Goal: Task Accomplishment & Management: Use online tool/utility

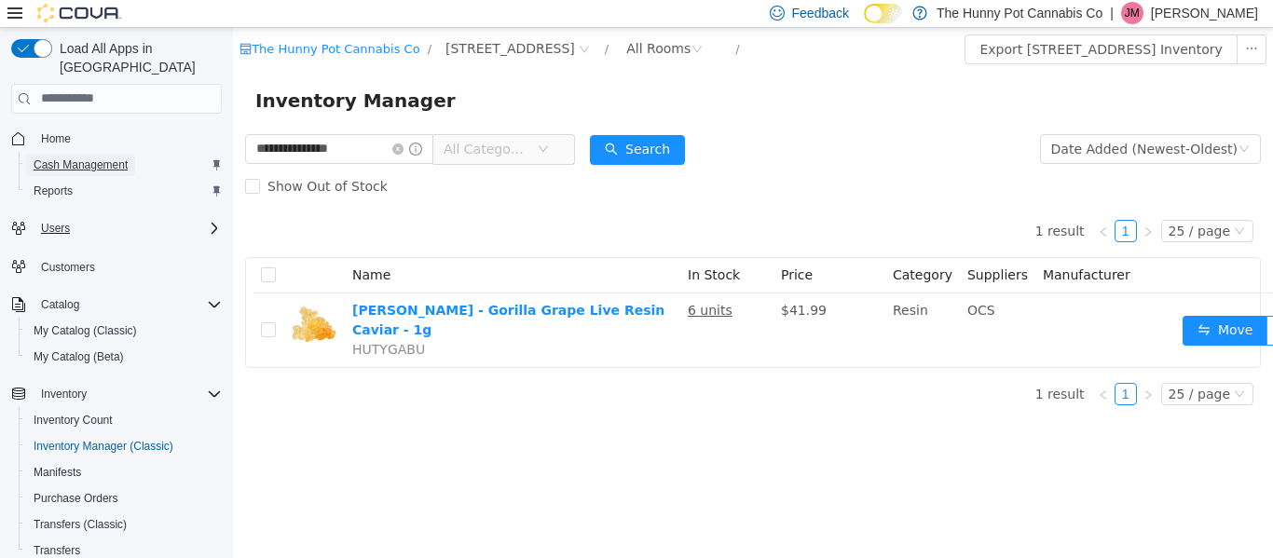
click at [118, 157] on span "Cash Management" at bounding box center [81, 164] width 94 height 15
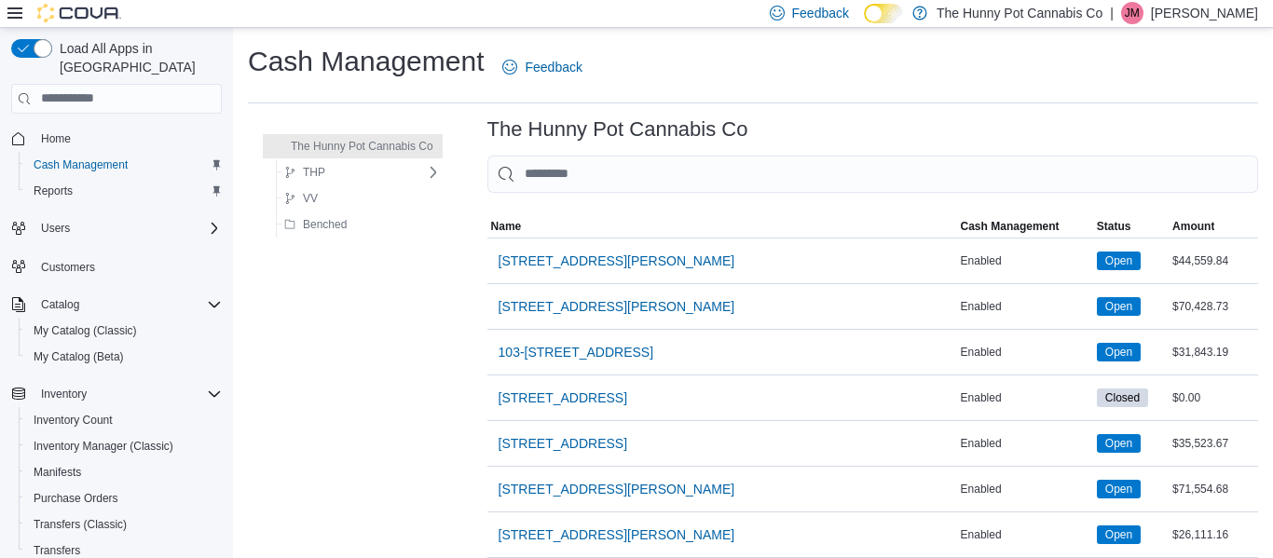
scroll to position [1305, 0]
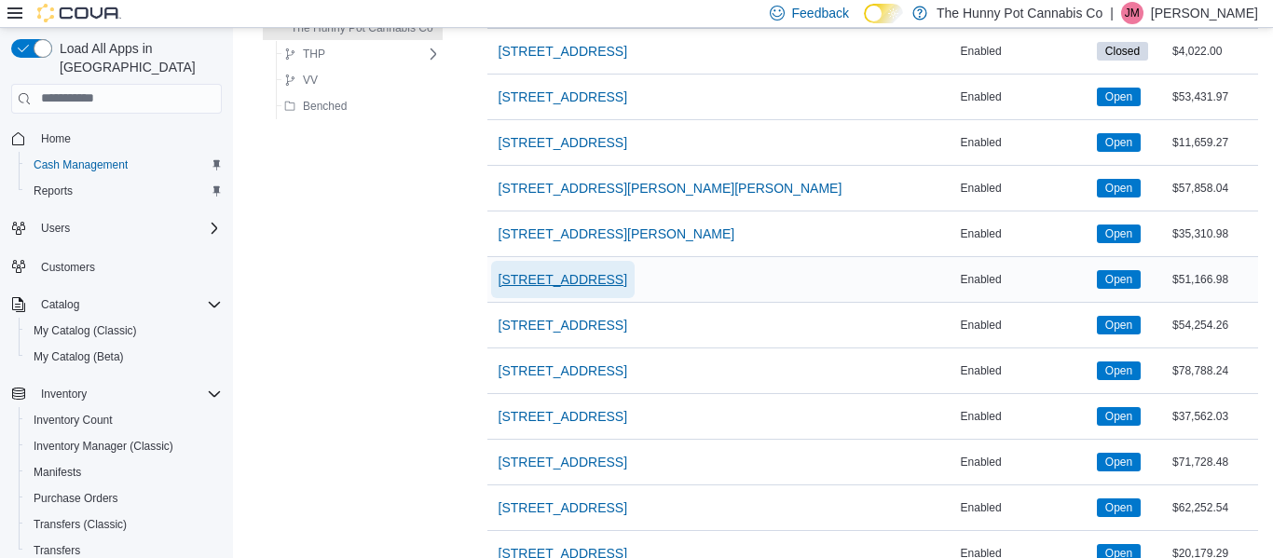
click at [593, 279] on span "[STREET_ADDRESS]" at bounding box center [562, 279] width 129 height 19
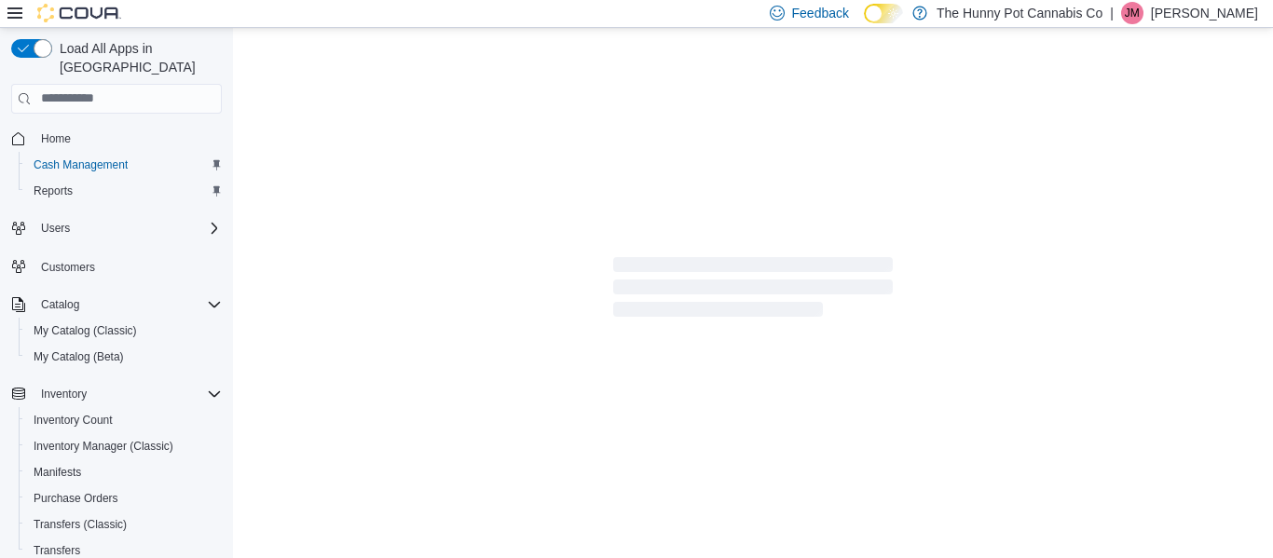
scroll to position [250, 0]
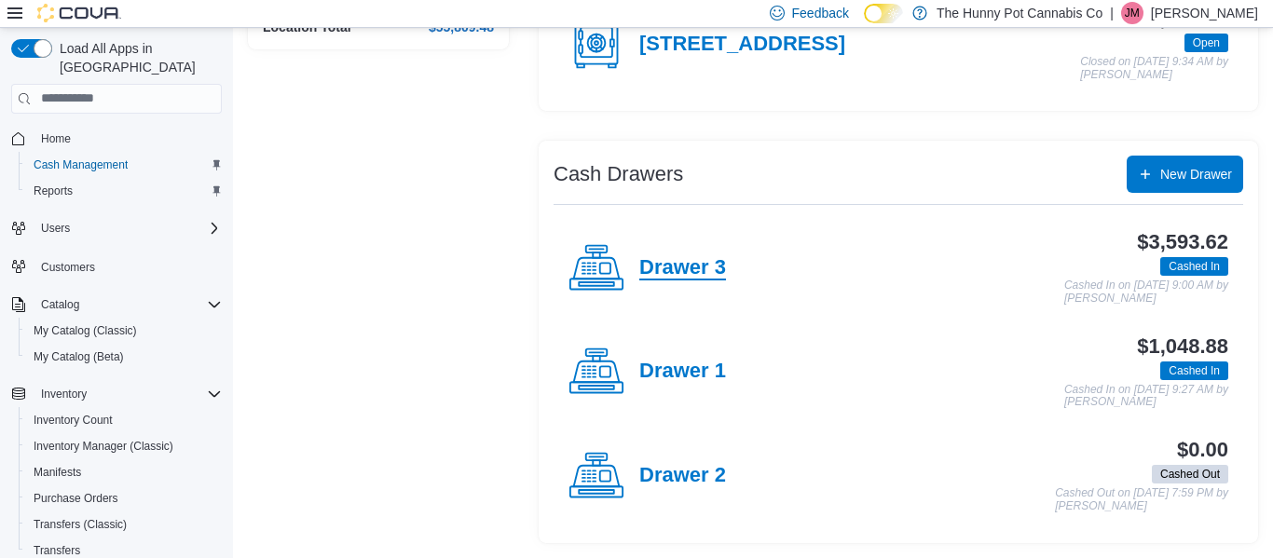
click at [688, 259] on h4 "Drawer 3" at bounding box center [682, 268] width 87 height 24
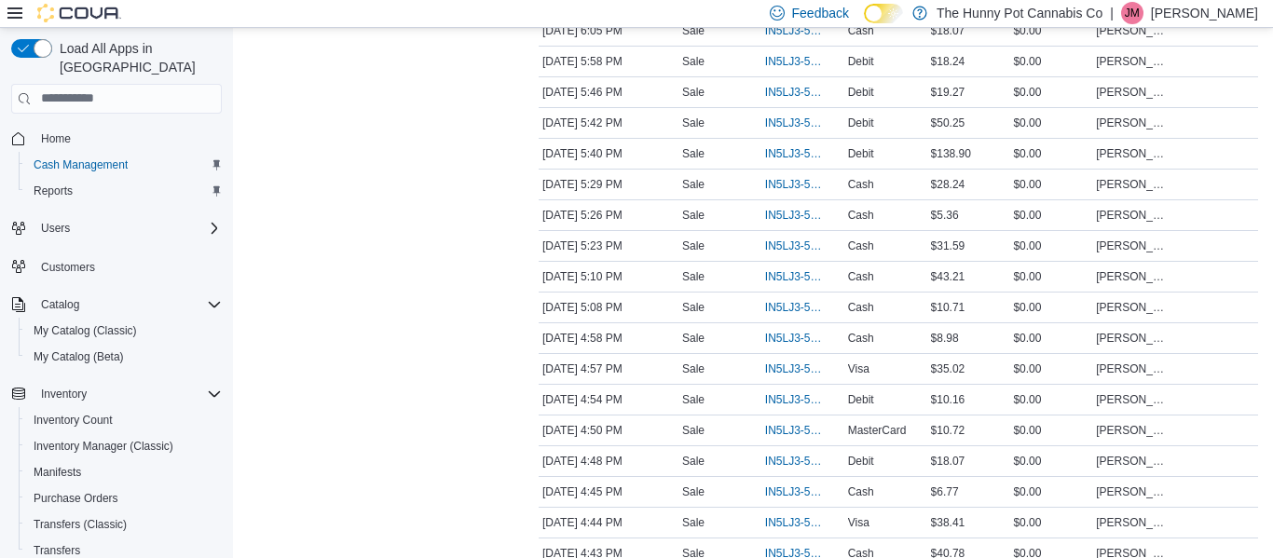
scroll to position [1047, 0]
click at [791, 401] on span "IN5LJ3-5955413" at bounding box center [793, 401] width 57 height 15
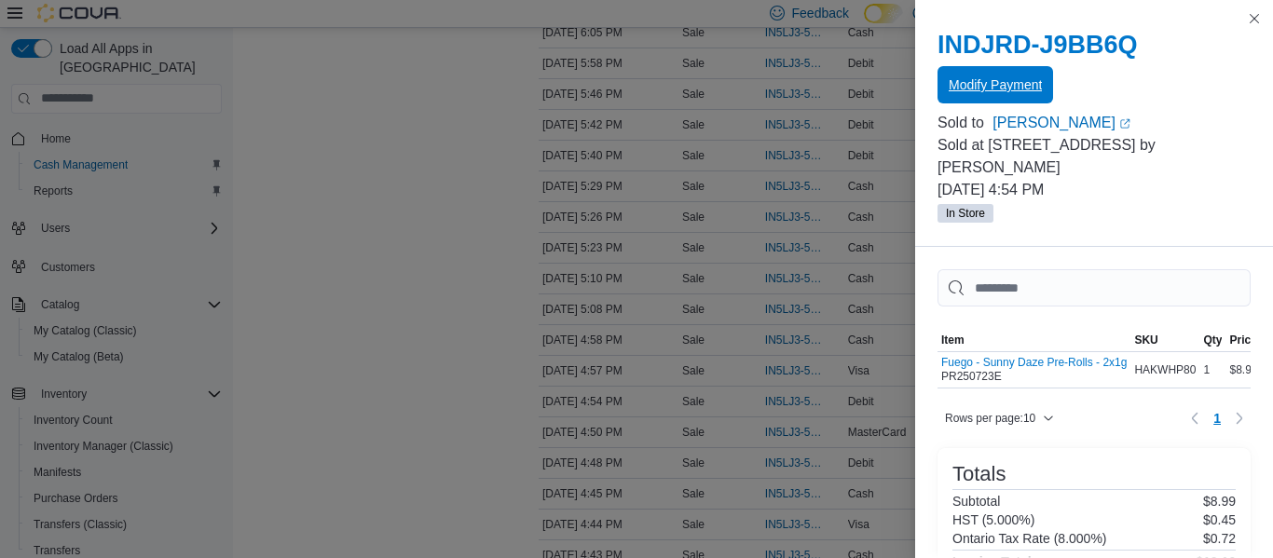
click at [982, 95] on span "Modify Payment" at bounding box center [994, 84] width 93 height 37
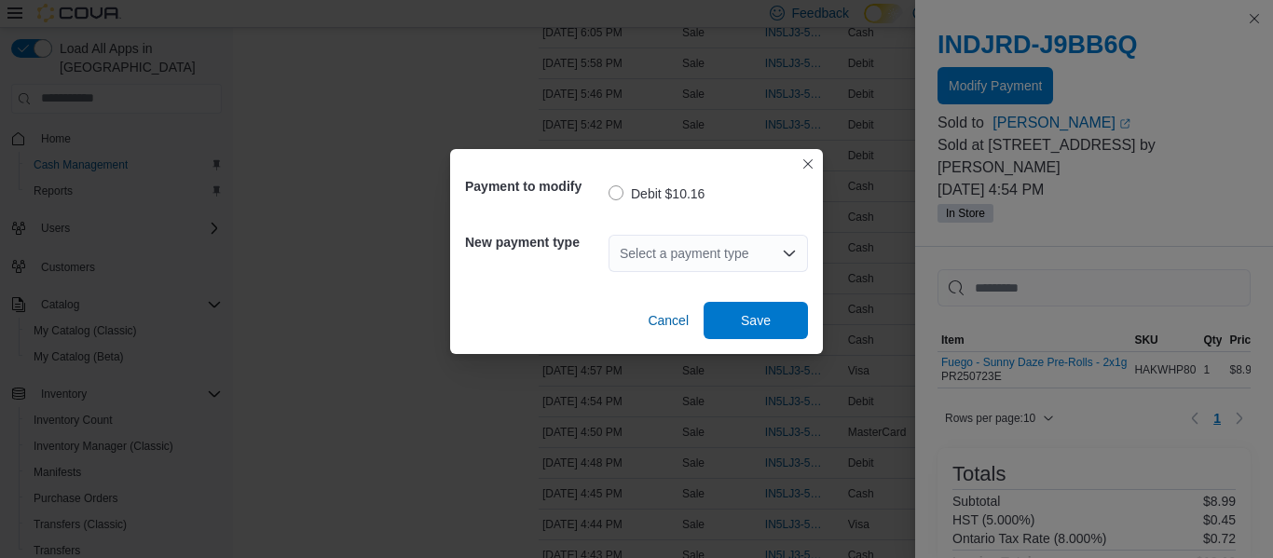
click at [742, 254] on div "Select a payment type" at bounding box center [707, 253] width 199 height 37
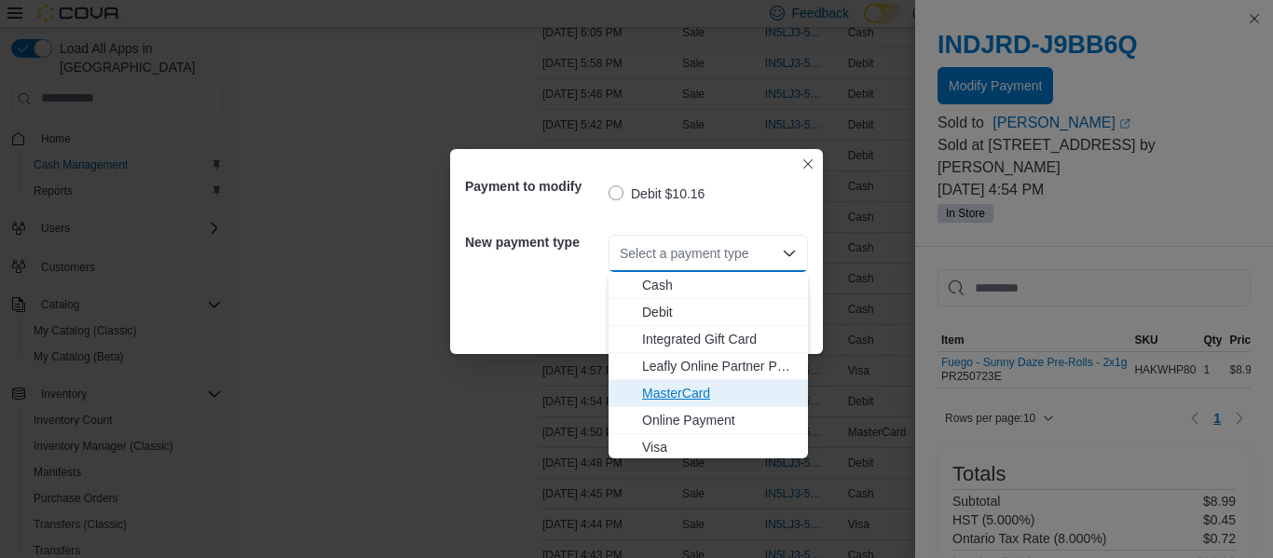
click at [704, 395] on span "MasterCard" at bounding box center [719, 393] width 155 height 19
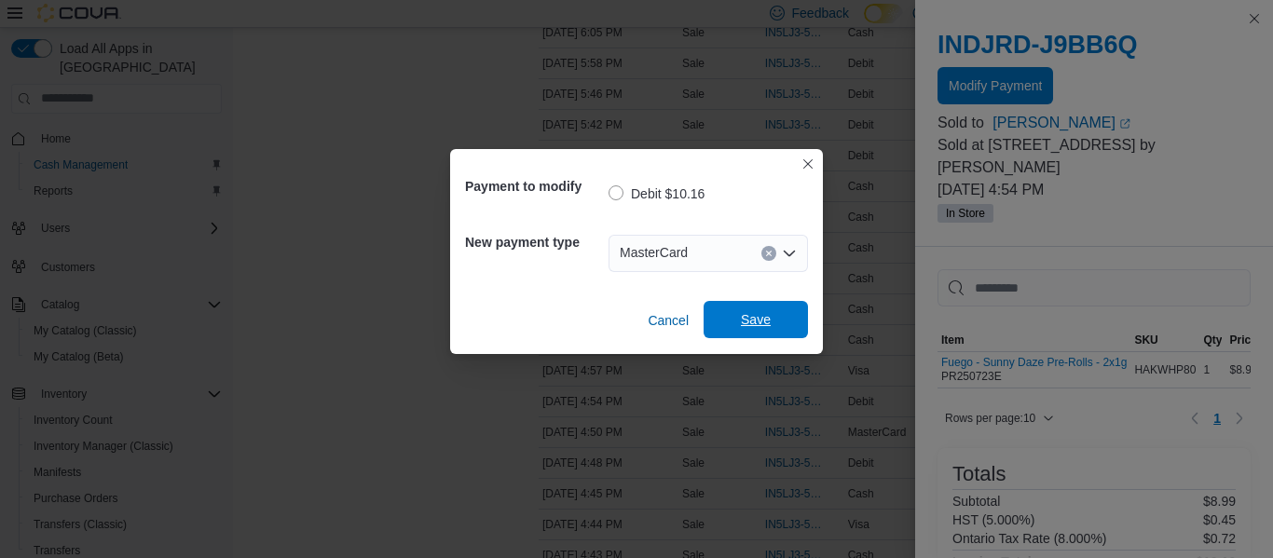
click at [793, 310] on span "Save" at bounding box center [756, 319] width 82 height 37
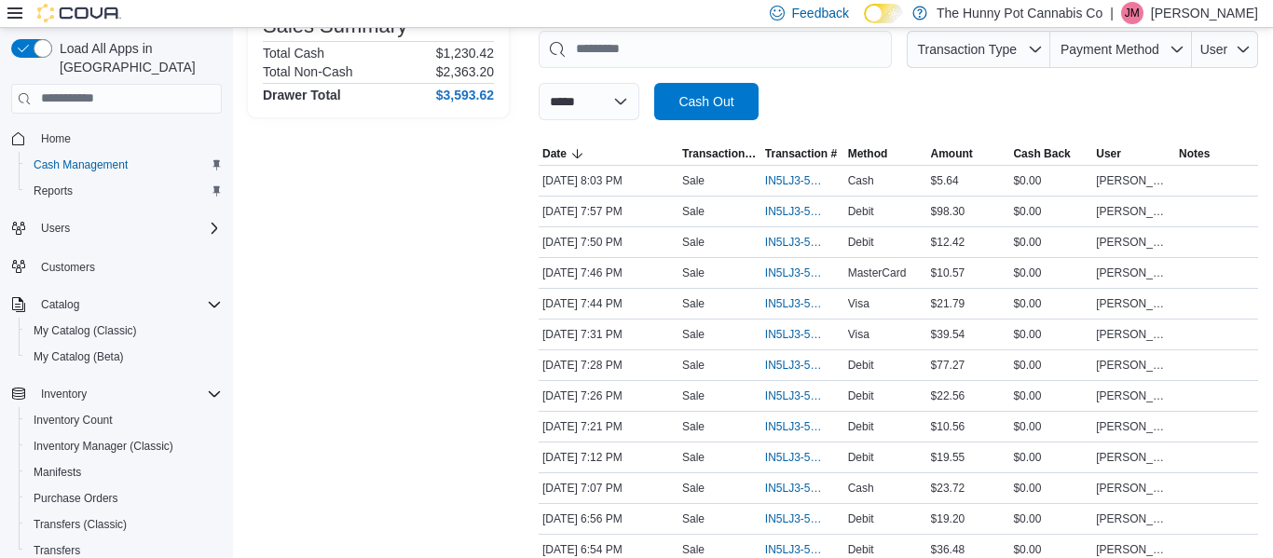
scroll to position [281, 0]
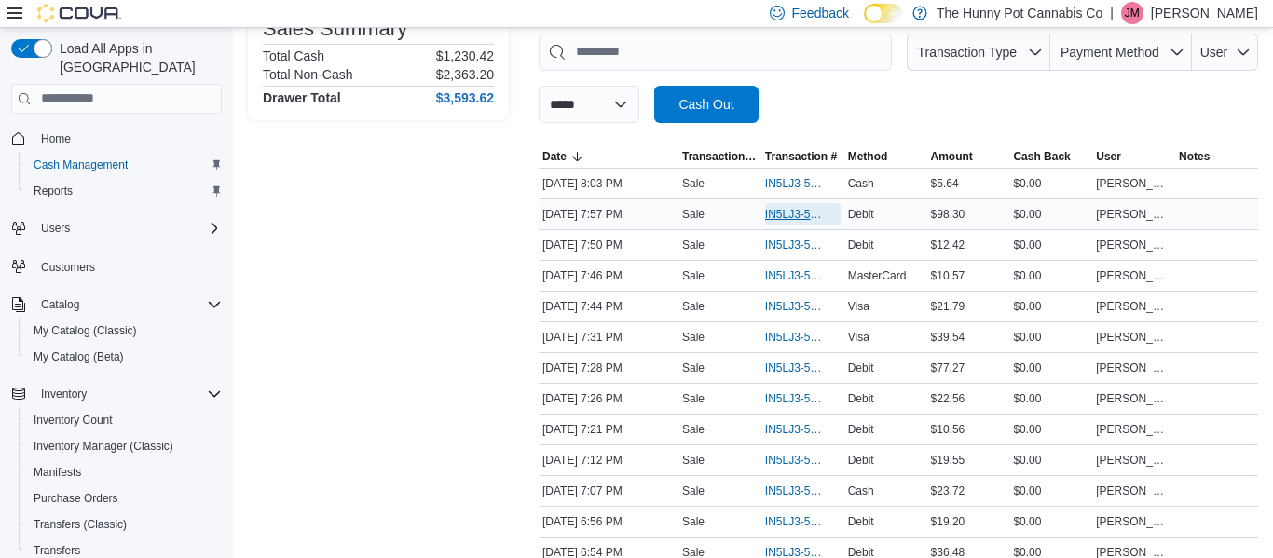
click at [783, 216] on span "IN5LJ3-5957342" at bounding box center [793, 214] width 57 height 15
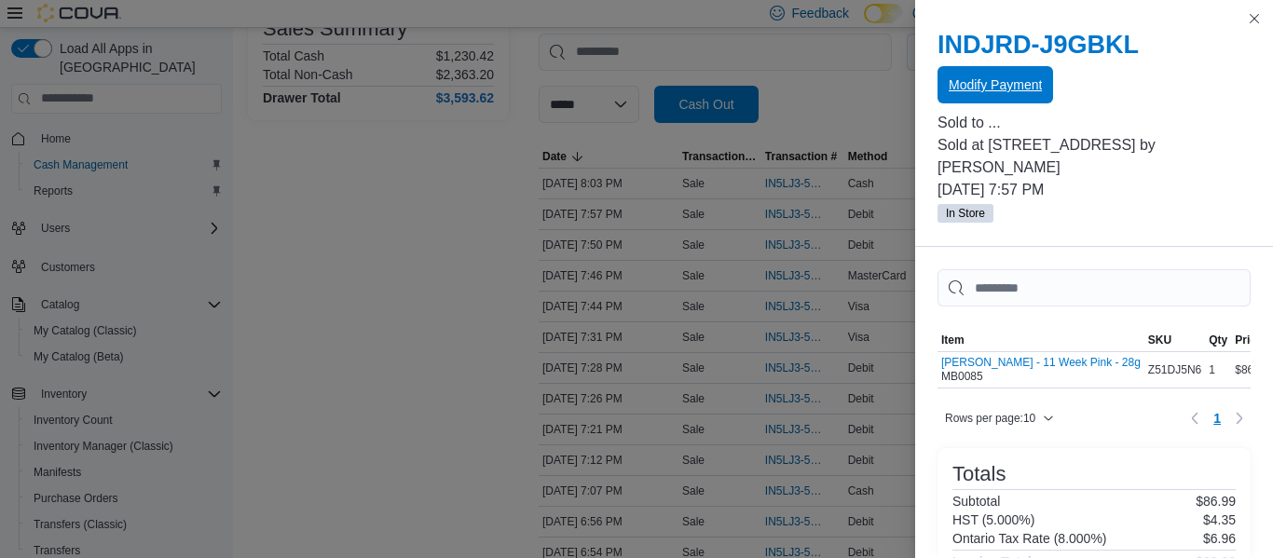
click at [994, 78] on span "Modify Payment" at bounding box center [994, 84] width 93 height 19
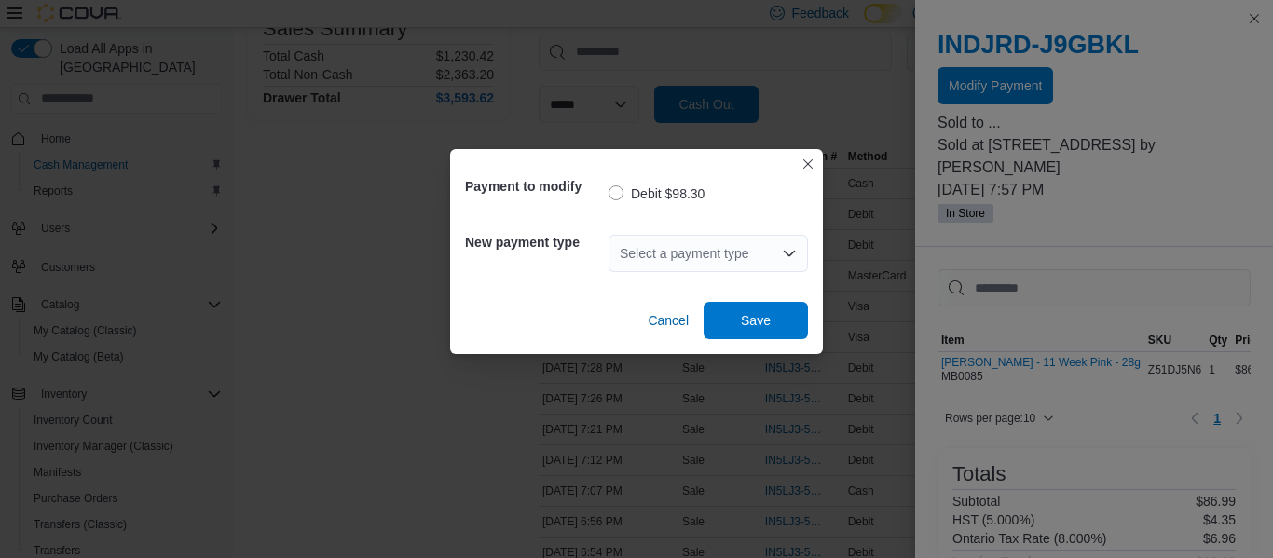
click at [657, 252] on div "Select a payment type" at bounding box center [707, 253] width 199 height 37
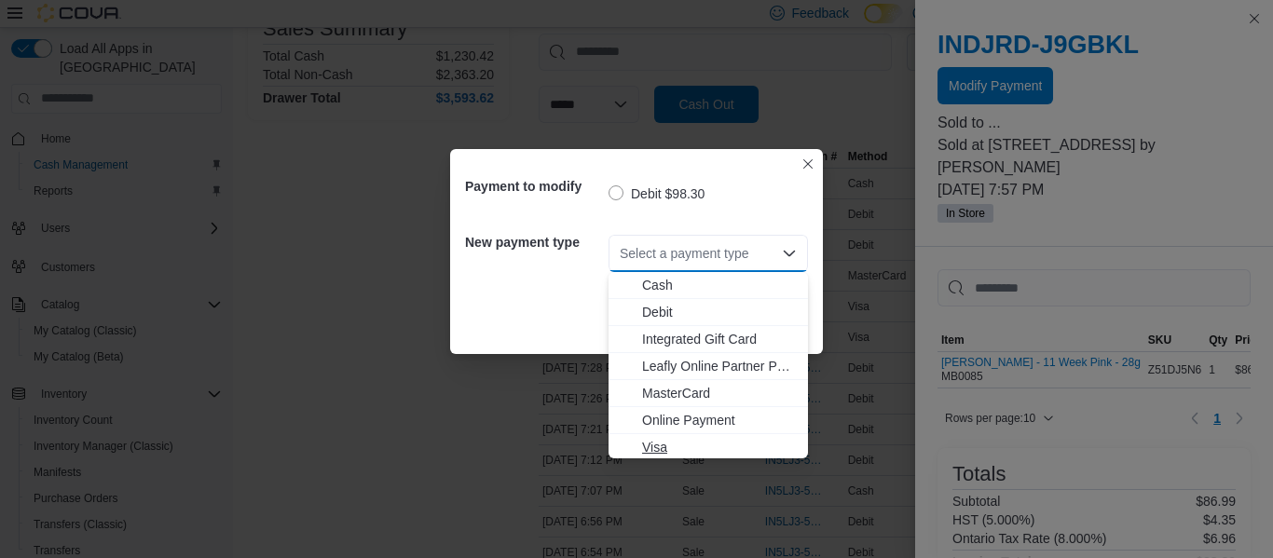
click at [671, 439] on span "Visa" at bounding box center [719, 447] width 155 height 19
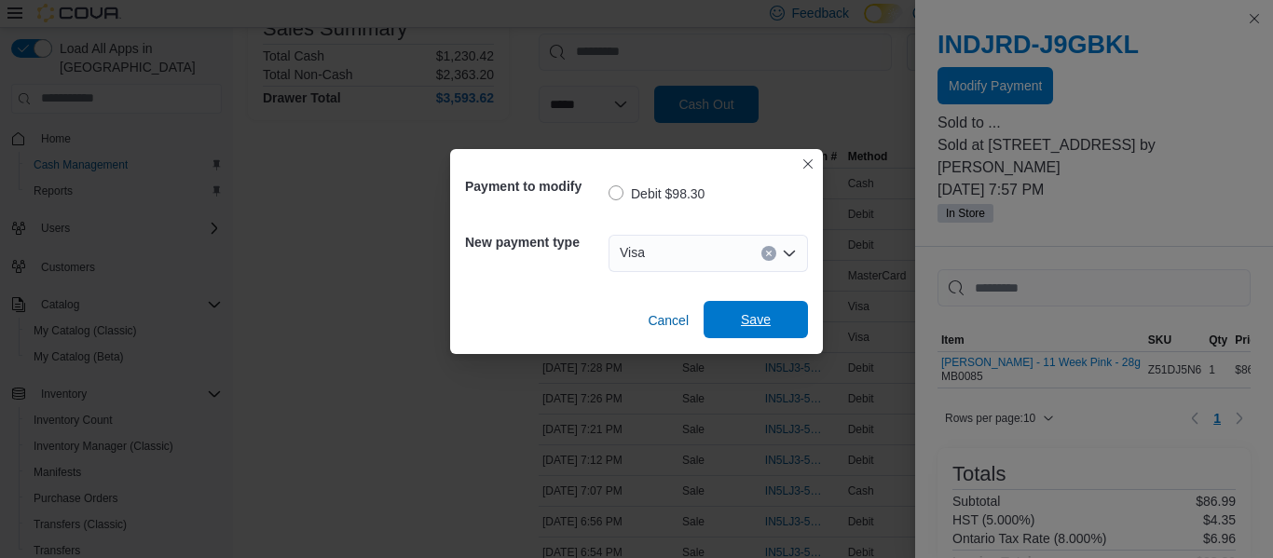
click at [742, 317] on span "Save" at bounding box center [756, 319] width 30 height 19
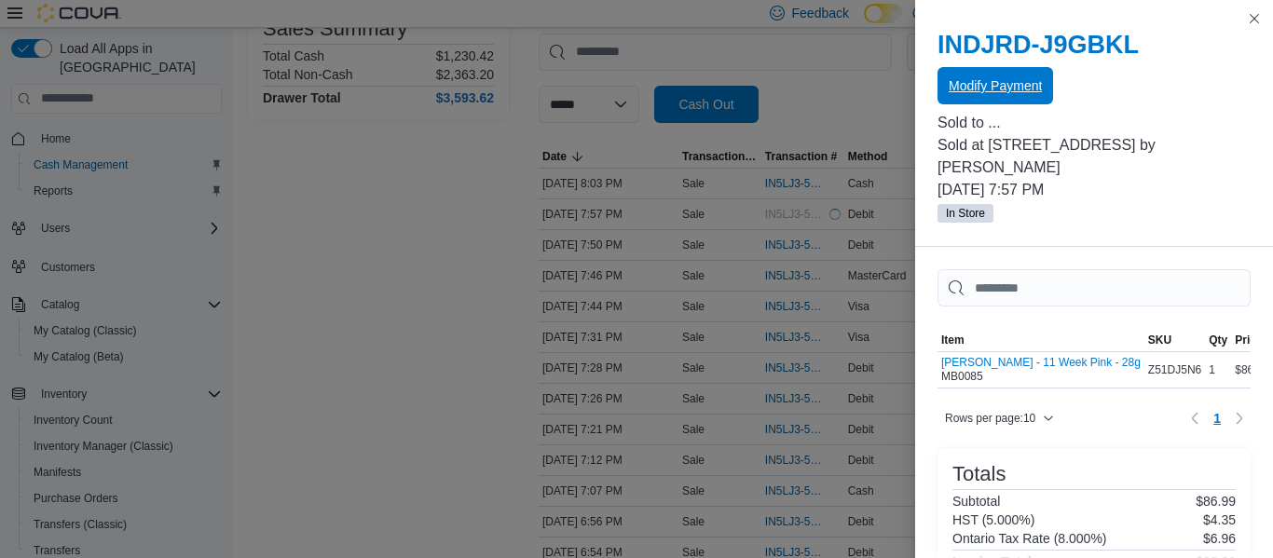
scroll to position [0, 0]
